Goal: Information Seeking & Learning: Understand process/instructions

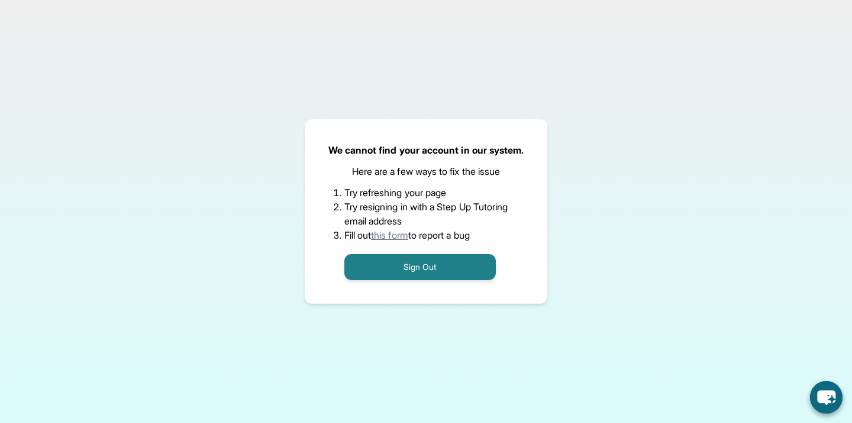
click at [395, 216] on li "Try resigning in with a Step Up Tutoring email address" at bounding box center [426, 214] width 164 height 28
click at [400, 235] on link "this form" at bounding box center [389, 235] width 37 height 12
